Goal: Understand process/instructions: Learn about a topic

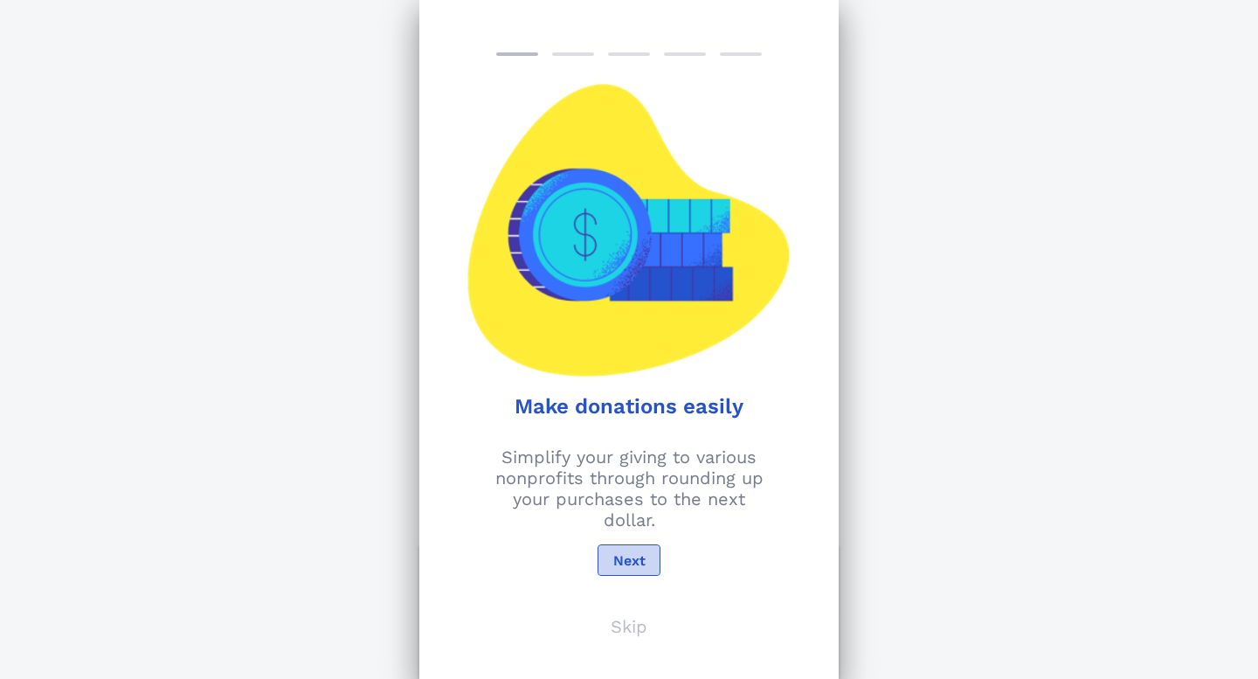
click at [633, 563] on span "Next" at bounding box center [629, 560] width 33 height 17
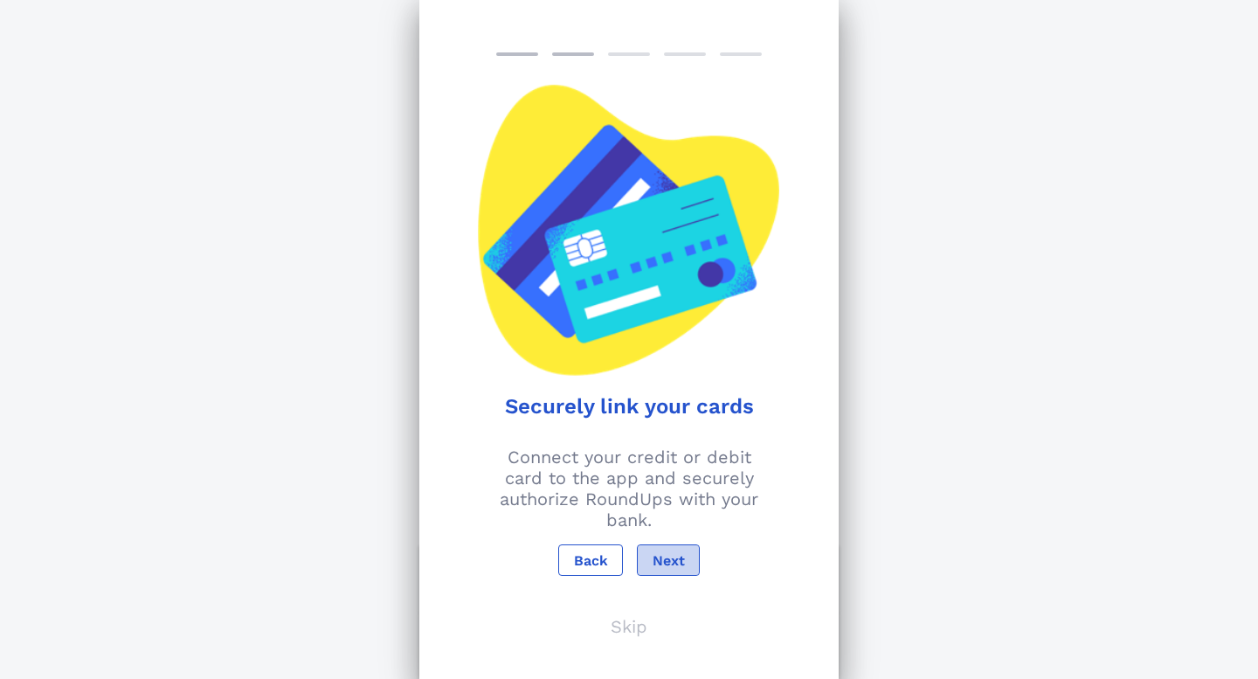
click at [665, 558] on span "Next" at bounding box center [668, 560] width 33 height 17
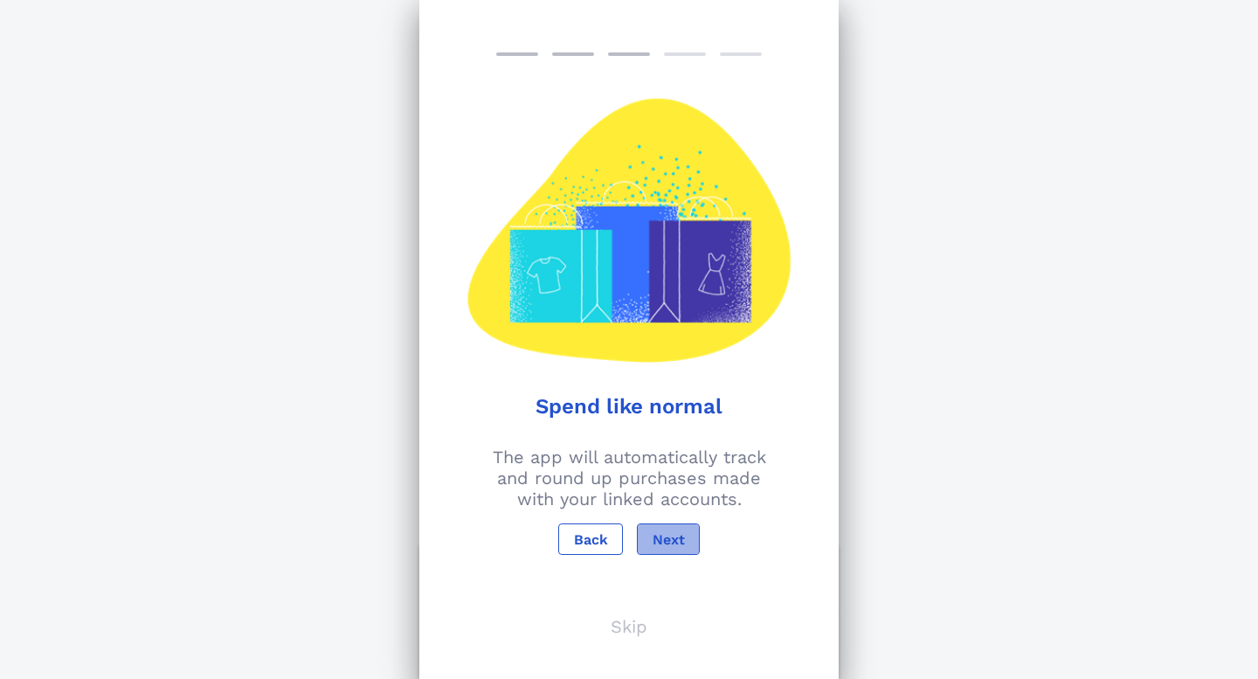
click at [666, 547] on button "Next" at bounding box center [668, 538] width 63 height 31
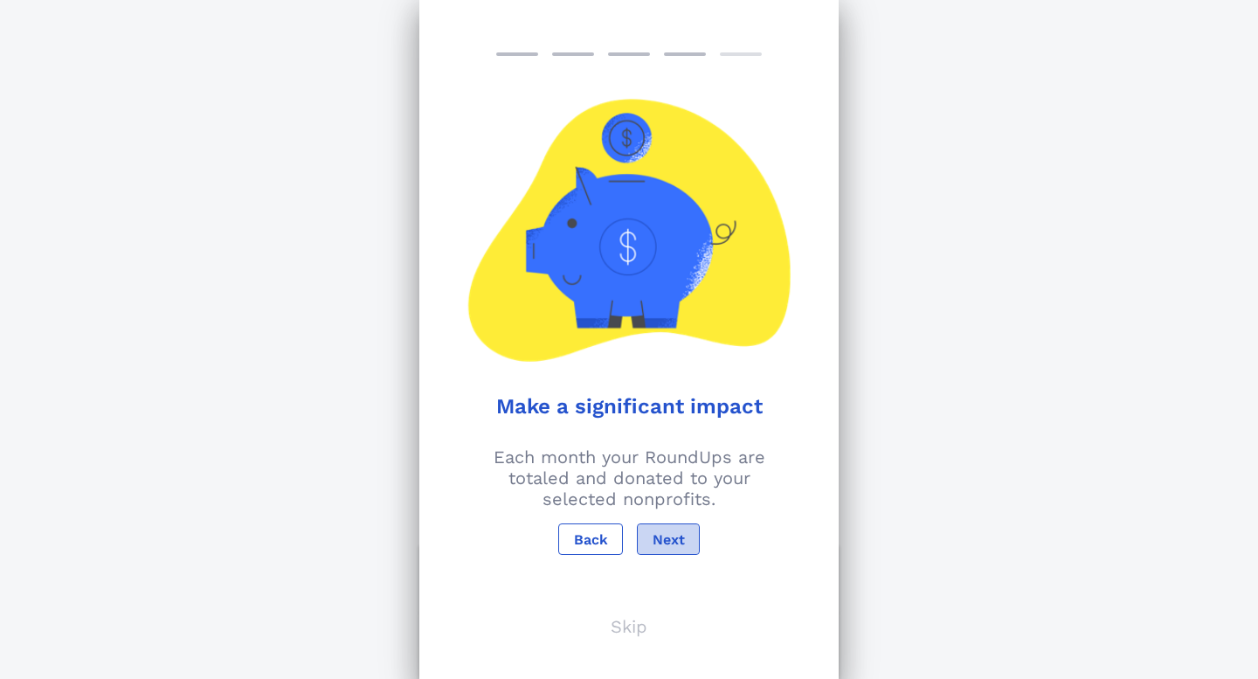
click at [665, 541] on span "Next" at bounding box center [668, 539] width 33 height 17
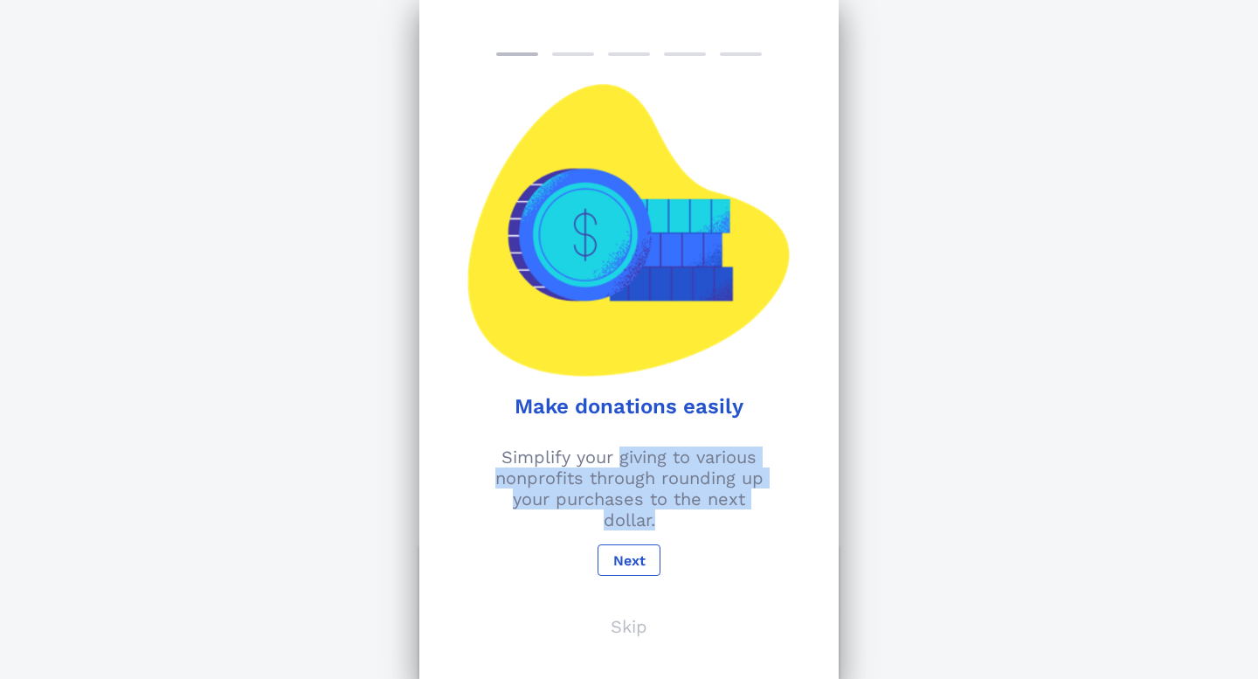
drag, startPoint x: 670, startPoint y: 517, endPoint x: 619, endPoint y: 457, distance: 79.3
click at [619, 457] on p "Simplify your giving to various nonprofits through rounding up your purchases t…" at bounding box center [629, 488] width 398 height 84
copy p "giving to various nonprofits through rounding up your purchases to the next dol…"
